Goal: Task Accomplishment & Management: Use online tool/utility

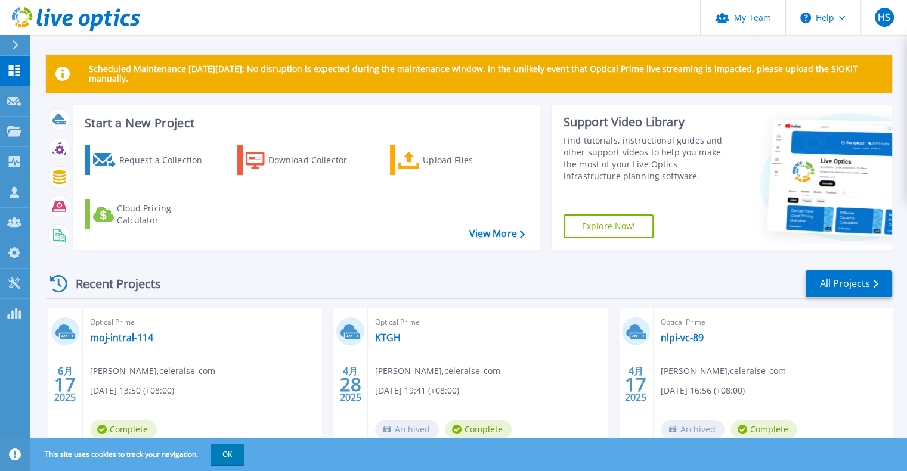
click at [513, 100] on div "Scheduled Maintenance [DATE][DATE]: No disruption is expected during the mainte…" at bounding box center [469, 365] width 846 height 620
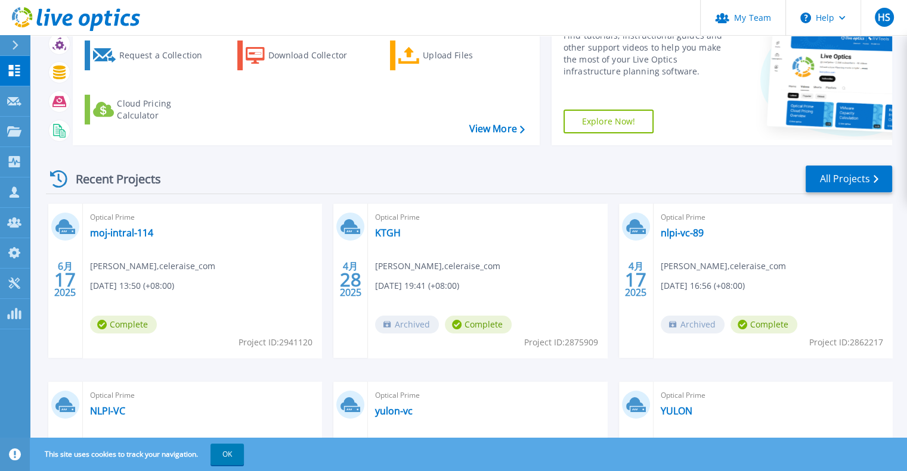
scroll to position [119, 0]
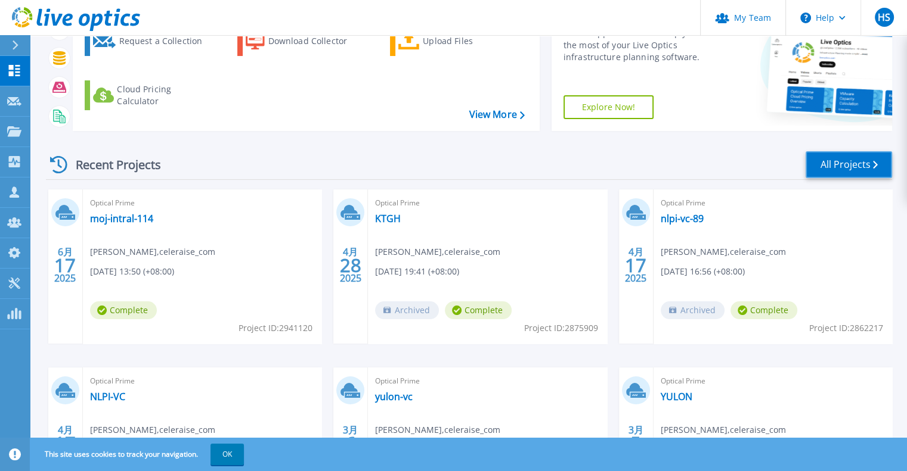
click at [827, 166] on link "All Projects" at bounding box center [848, 164] width 86 height 27
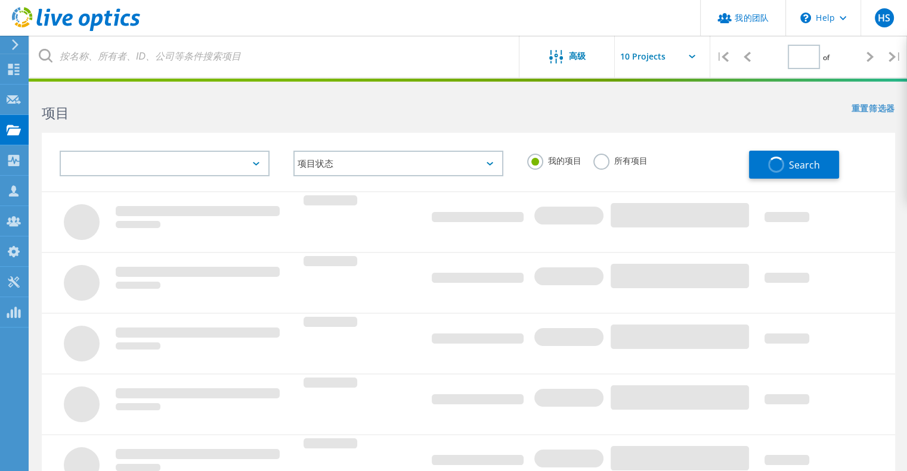
type input "1"
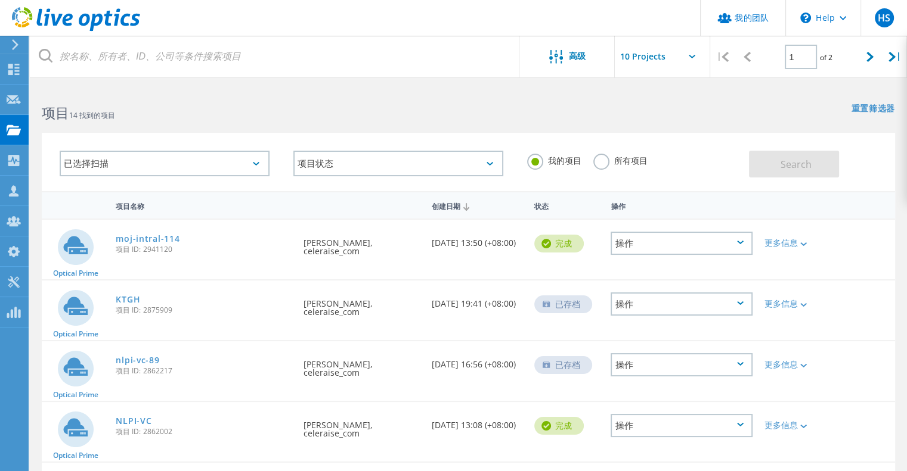
click at [11, 49] on icon at bounding box center [15, 44] width 9 height 11
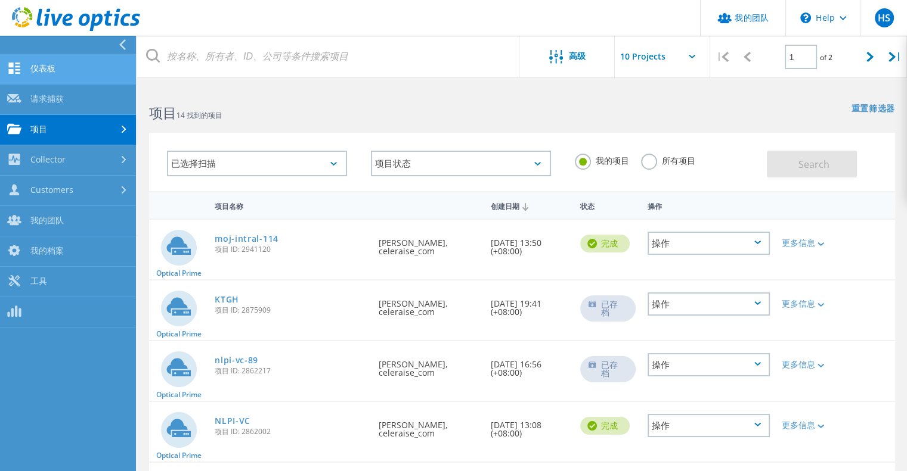
click at [52, 73] on link "仪表板" at bounding box center [68, 69] width 136 height 30
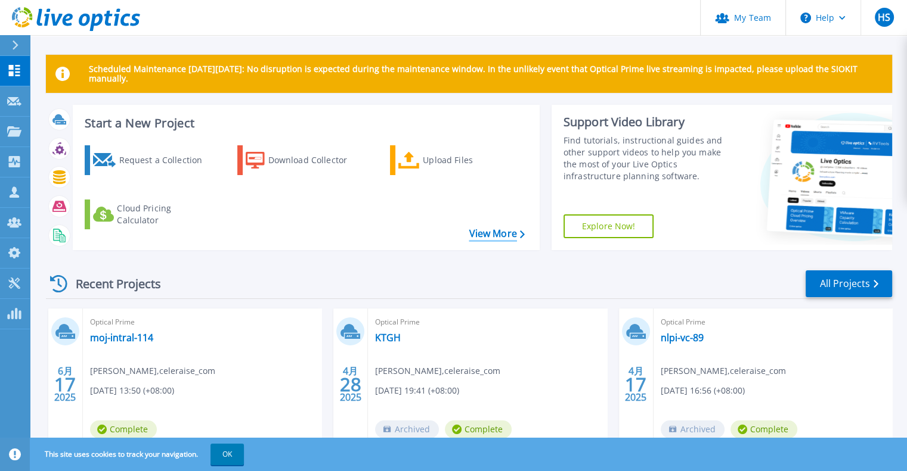
click at [491, 236] on link "View More" at bounding box center [495, 233] width 55 height 11
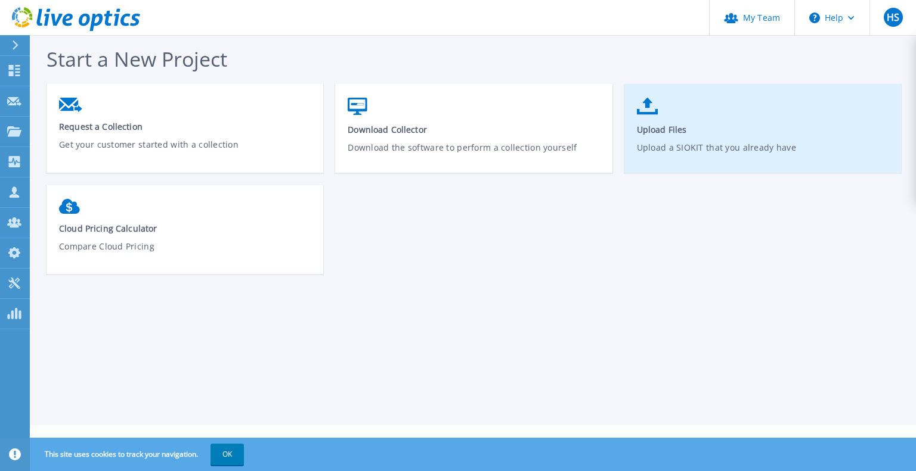
click at [686, 114] on link "Upload Files Upload a SIOKIT that you already have" at bounding box center [762, 134] width 277 height 85
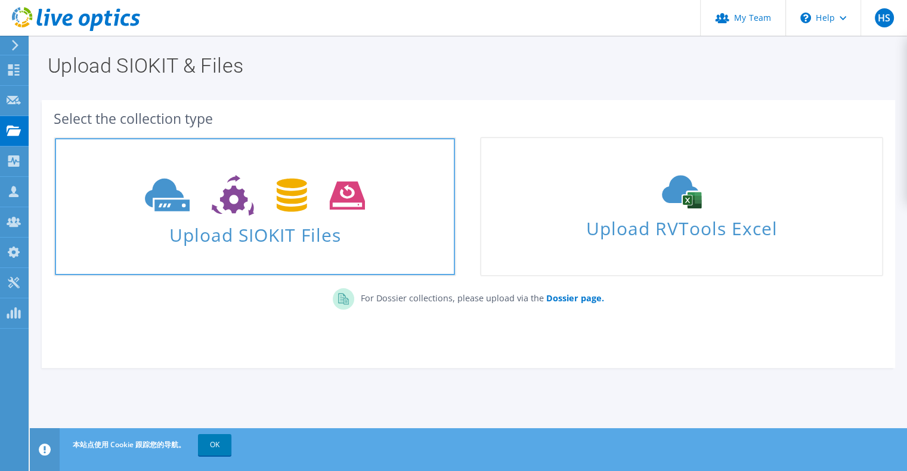
click at [312, 210] on icon at bounding box center [255, 195] width 220 height 41
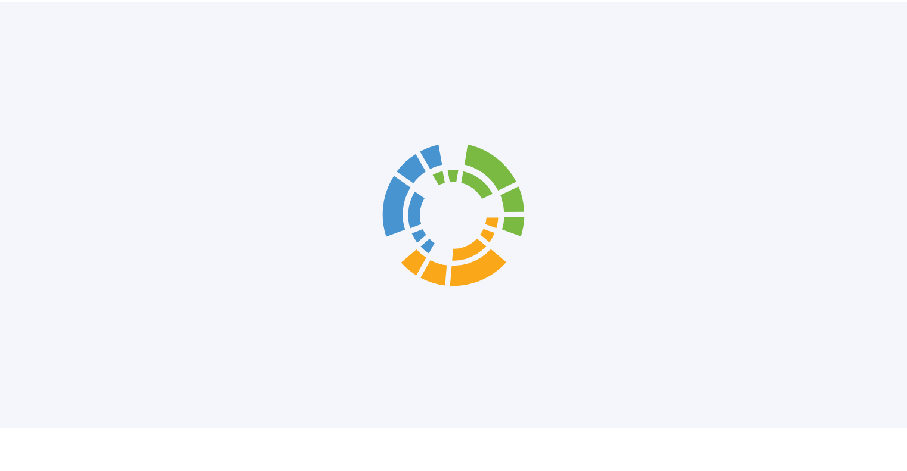
scroll to position [2, 0]
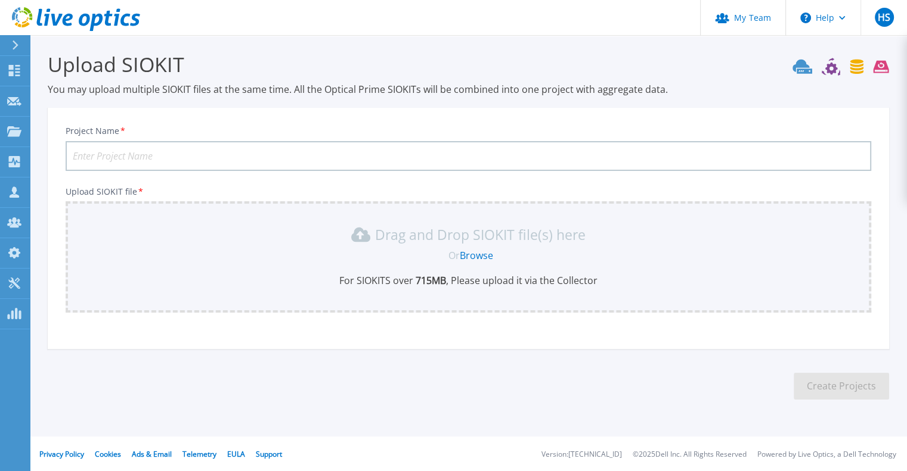
click at [202, 154] on input "Project Name *" at bounding box center [468, 156] width 805 height 30
type input "moj-dmz"
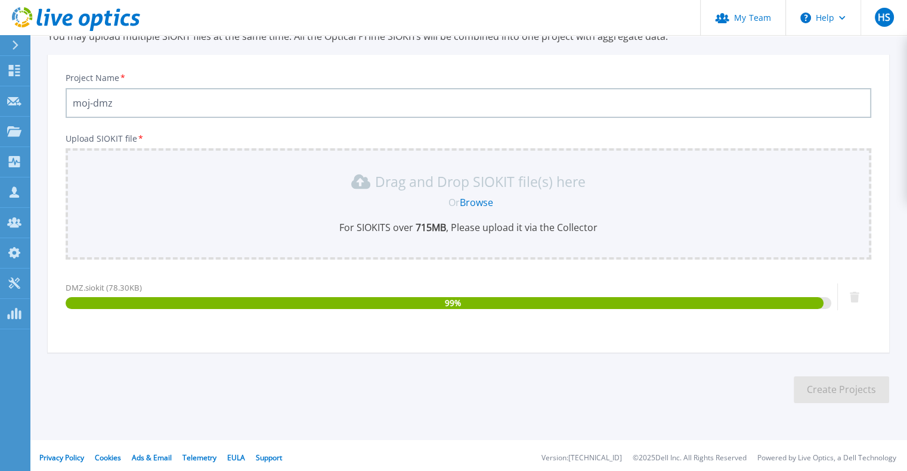
scroll to position [59, 0]
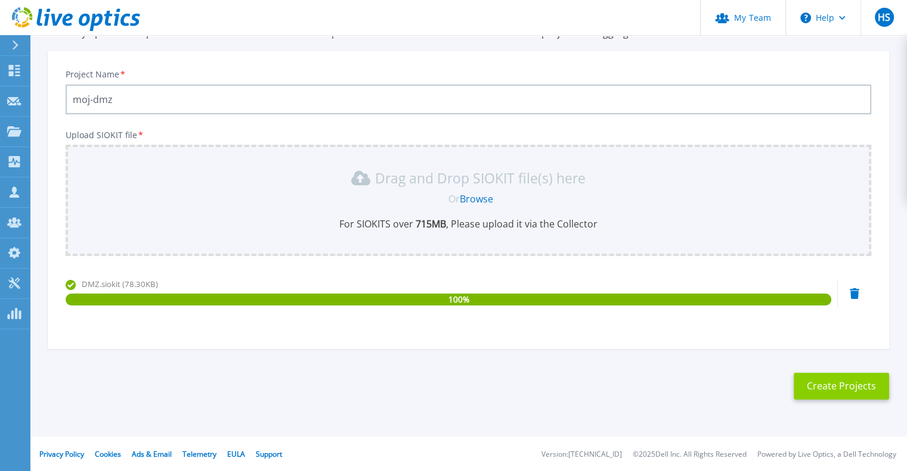
click at [833, 384] on button "Create Projects" at bounding box center [840, 386] width 95 height 27
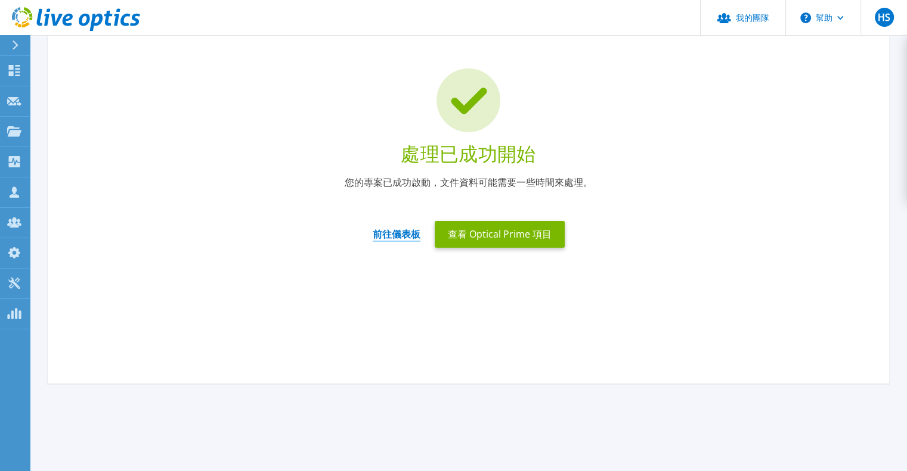
click at [386, 234] on font "前往儀表板" at bounding box center [397, 234] width 48 height 13
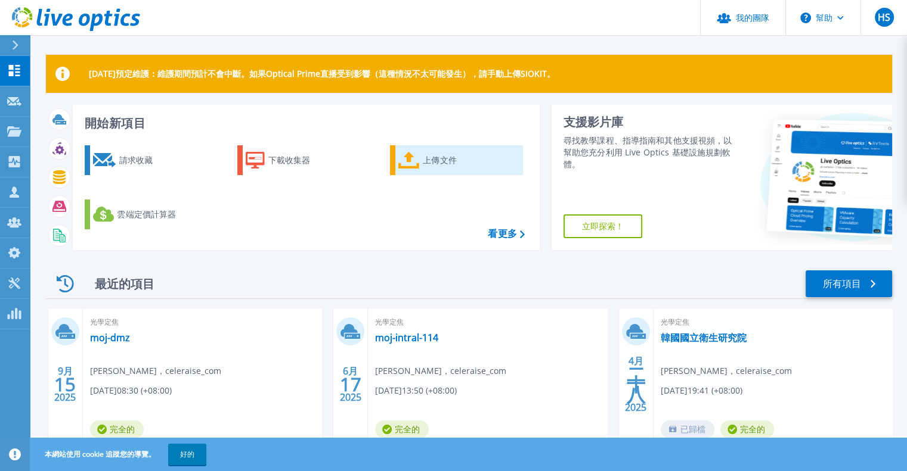
click at [437, 166] on div "上傳文件" at bounding box center [470, 160] width 95 height 24
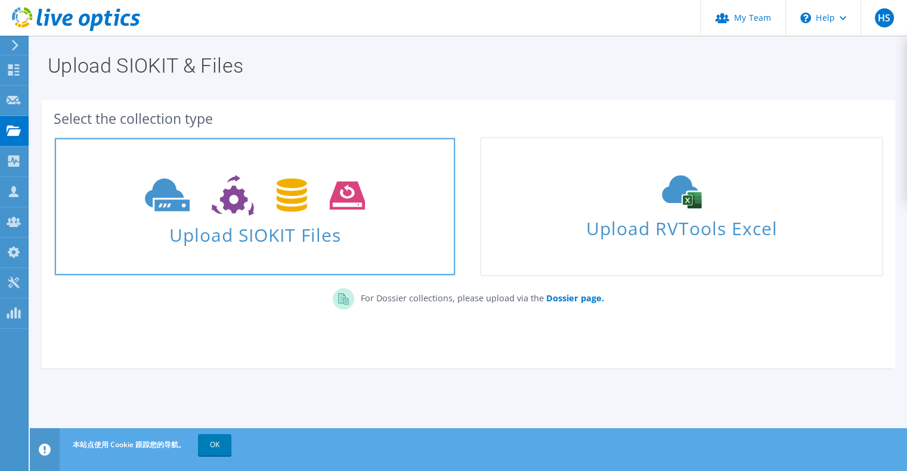
click at [361, 203] on icon at bounding box center [255, 195] width 220 height 41
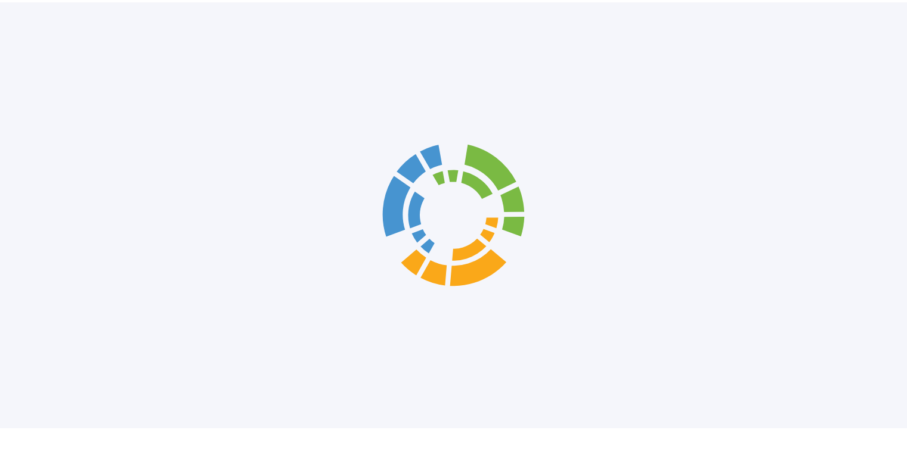
scroll to position [2, 0]
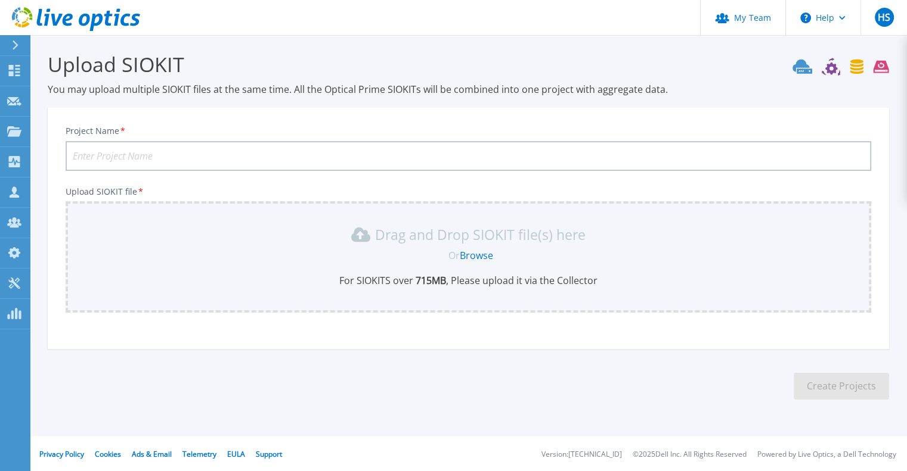
click at [300, 156] on input "Project Name *" at bounding box center [468, 156] width 805 height 30
type input "M"
type input "moj-intral"
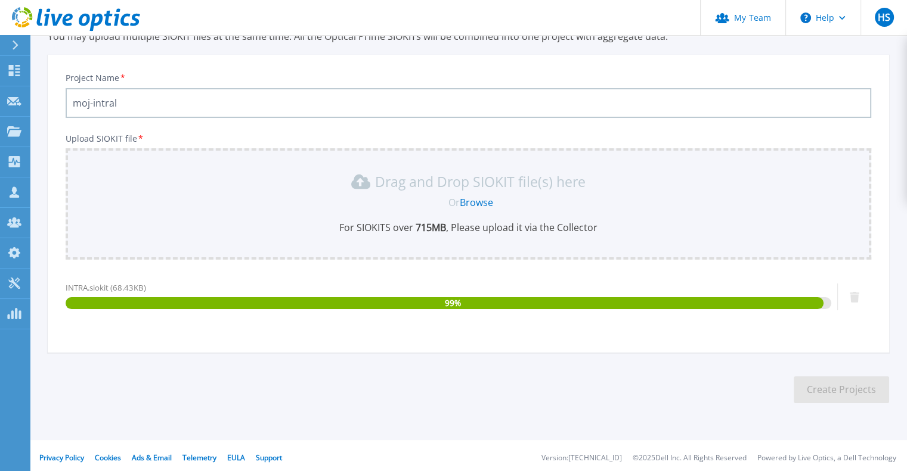
scroll to position [59, 0]
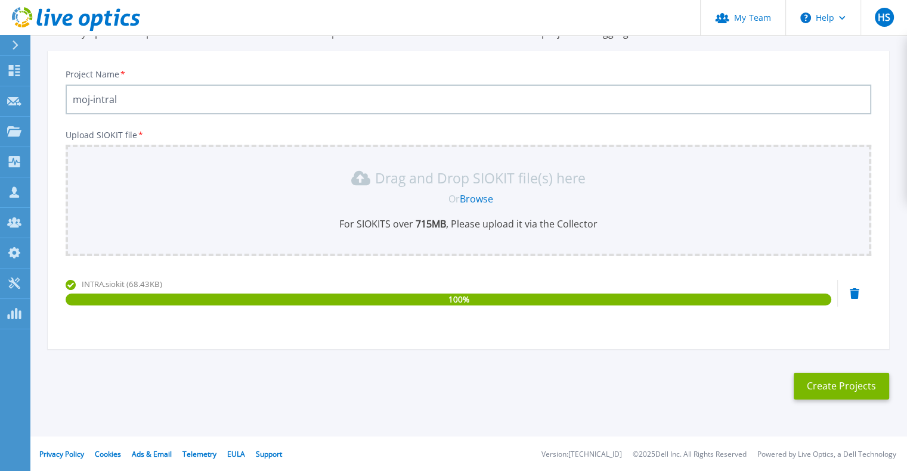
click at [353, 333] on div "Project Name * moj-intral Upload SIOKIT file * Drag and Drop SIOKIT file(s) her…" at bounding box center [468, 204] width 841 height 290
click at [813, 386] on button "Create Projects" at bounding box center [840, 386] width 95 height 27
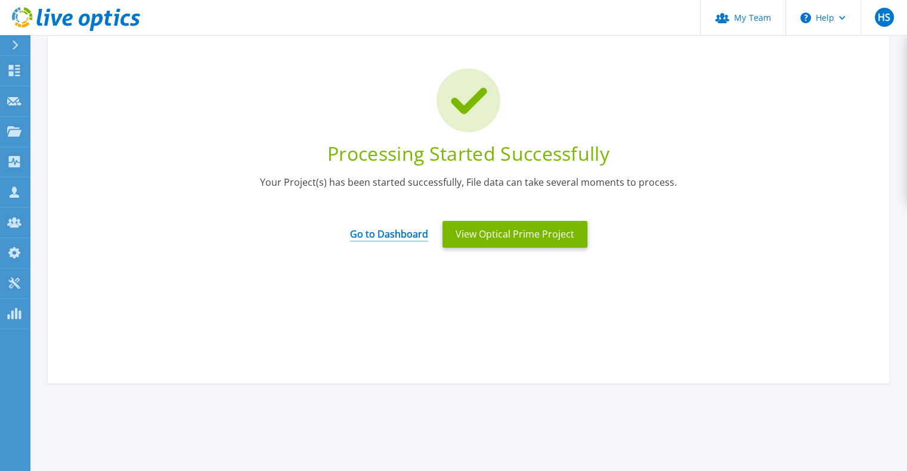
click at [392, 233] on link "Go to Dashboard" at bounding box center [389, 230] width 78 height 23
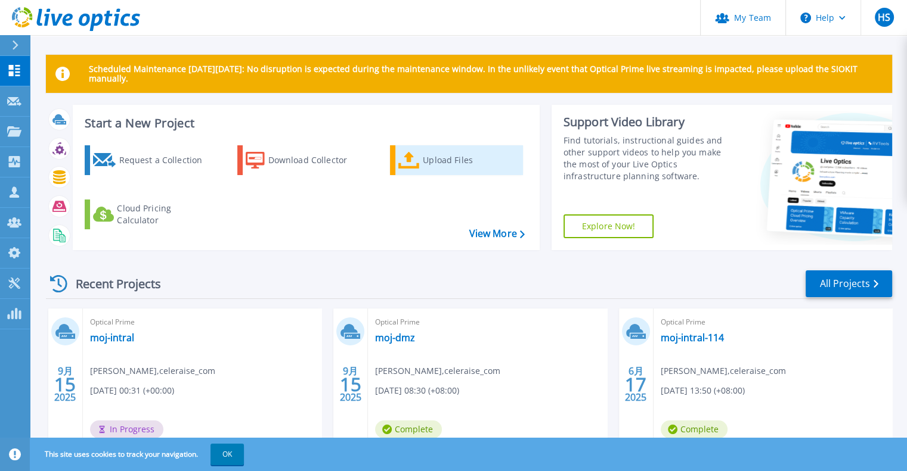
click at [423, 166] on div "Upload Files" at bounding box center [470, 160] width 95 height 24
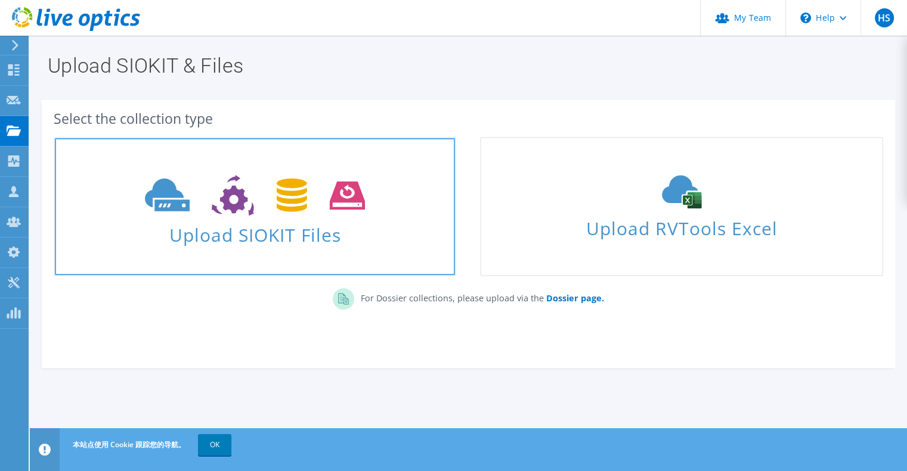
click at [262, 216] on span at bounding box center [255, 194] width 400 height 50
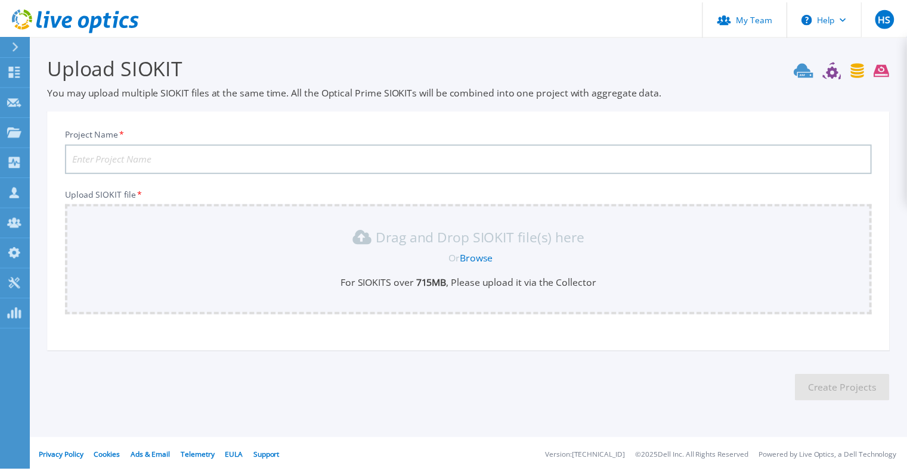
scroll to position [2, 0]
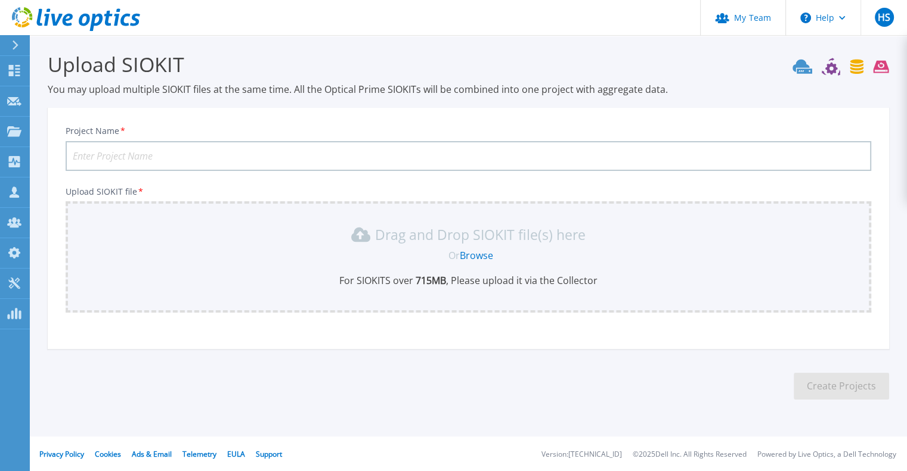
click at [236, 158] on input "Project Name *" at bounding box center [468, 156] width 805 height 30
type input "tcvc"
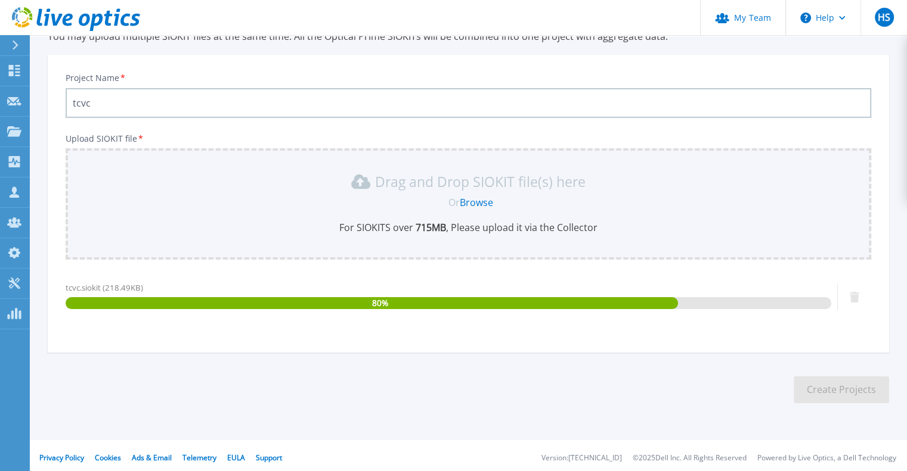
scroll to position [59, 0]
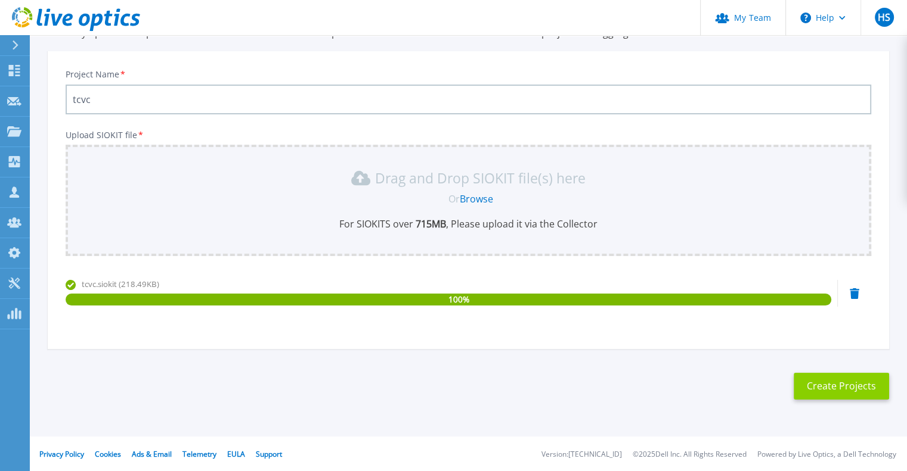
click at [832, 380] on button "Create Projects" at bounding box center [840, 386] width 95 height 27
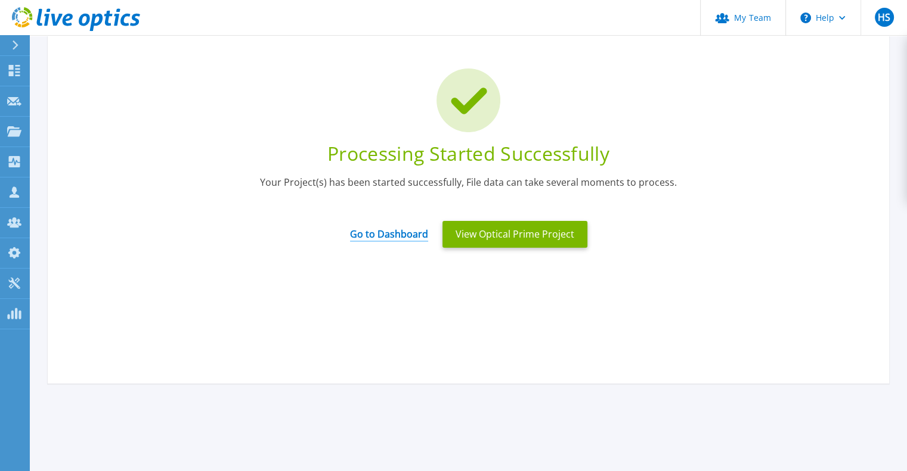
click at [365, 241] on link "Go to Dashboard" at bounding box center [389, 230] width 78 height 23
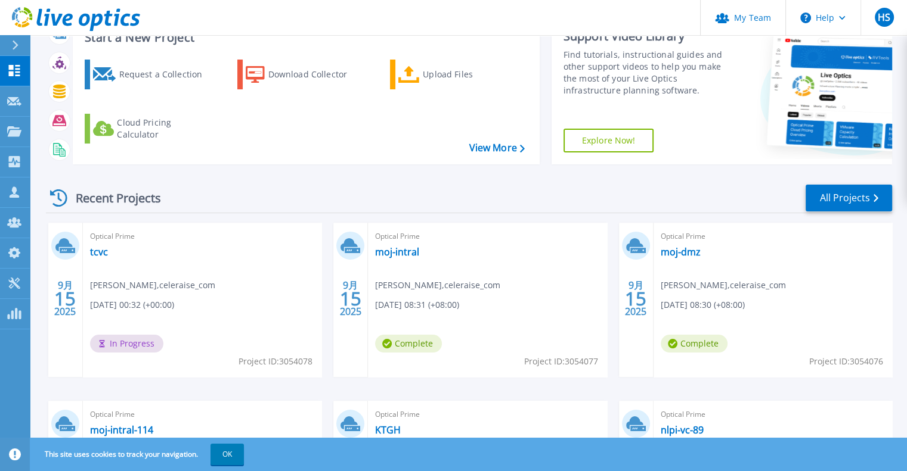
scroll to position [119, 0]
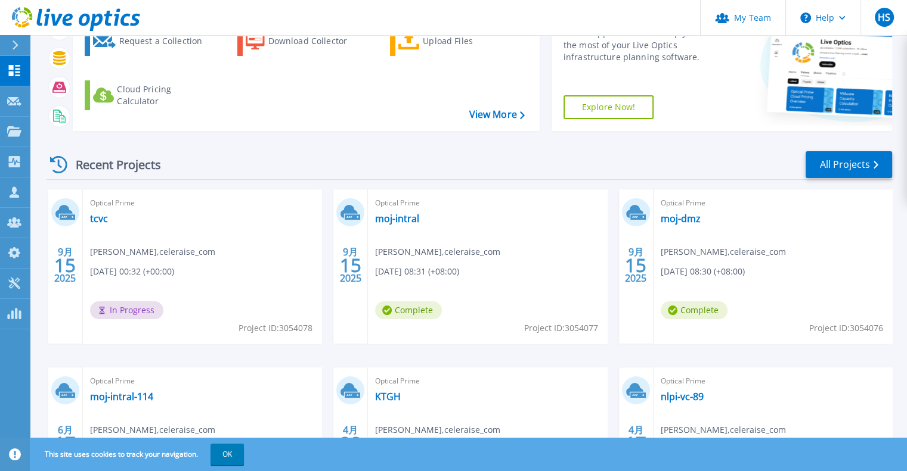
click at [684, 252] on span "hungan shen , celeraise_com" at bounding box center [722, 252] width 125 height 13
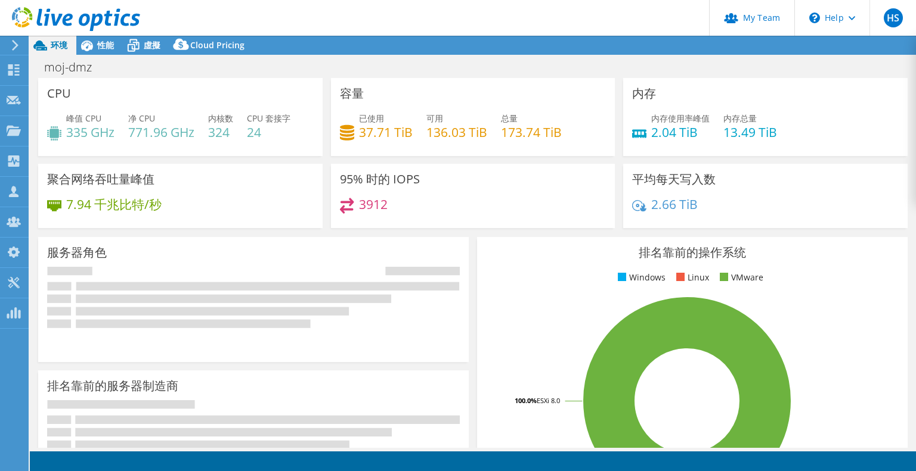
select select "USD"
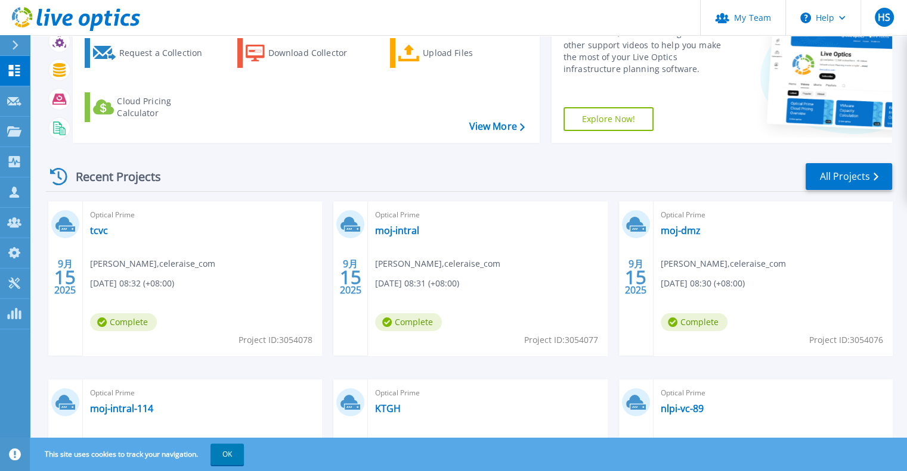
scroll to position [238, 0]
